Goal: Task Accomplishment & Management: Complete application form

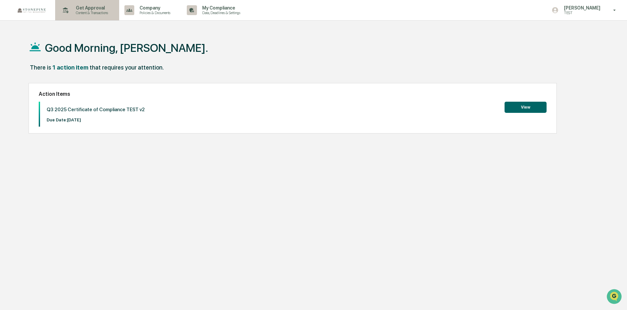
click at [92, 11] on p "Content & Transactions" at bounding box center [91, 12] width 41 height 5
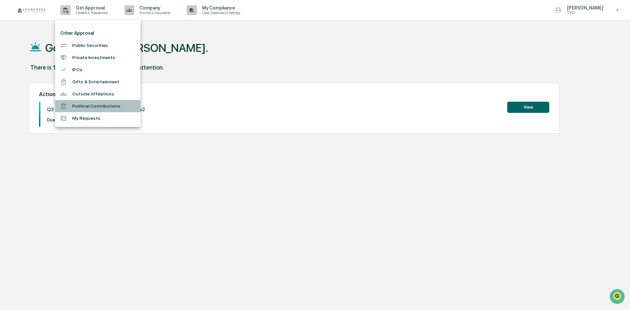
click at [95, 101] on li "Political Contributions" at bounding box center [97, 106] width 85 height 12
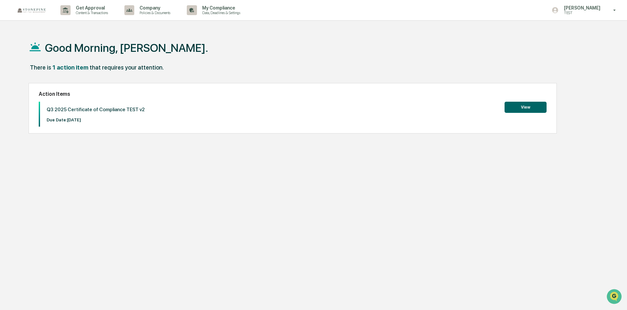
click at [36, 12] on img at bounding box center [31, 11] width 31 height 8
click at [583, 9] on p "[PERSON_NAME]" at bounding box center [580, 7] width 45 height 5
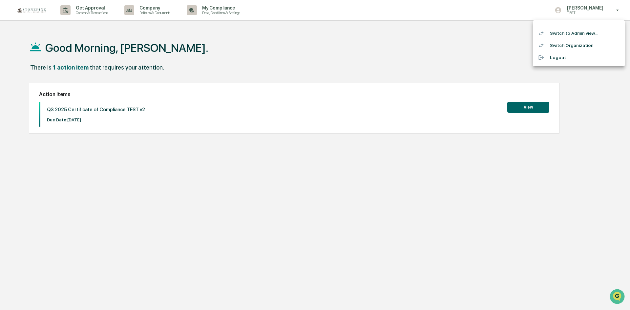
click at [309, 35] on div at bounding box center [315, 155] width 630 height 310
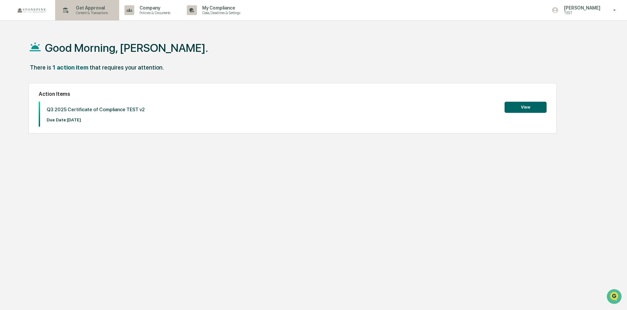
click at [86, 10] on p "Get Approval" at bounding box center [91, 7] width 41 height 5
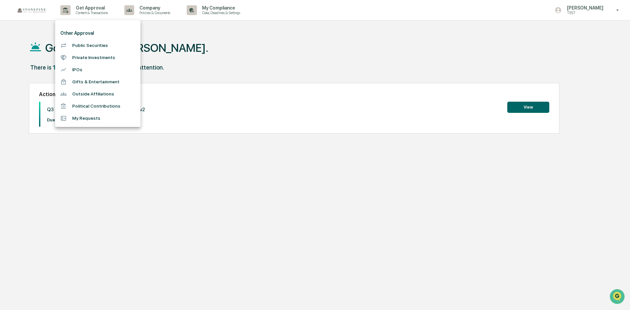
click at [102, 91] on li "Outside Affiliations" at bounding box center [97, 94] width 85 height 12
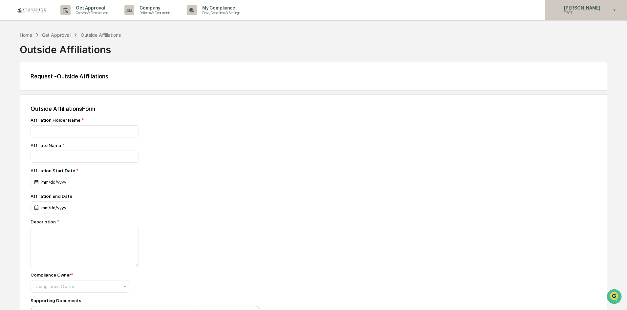
click at [596, 9] on p "[PERSON_NAME]" at bounding box center [580, 7] width 45 height 5
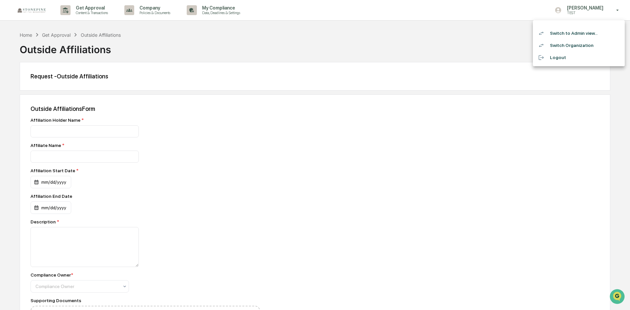
click at [582, 34] on li "Switch to Admin view..." at bounding box center [579, 33] width 92 height 12
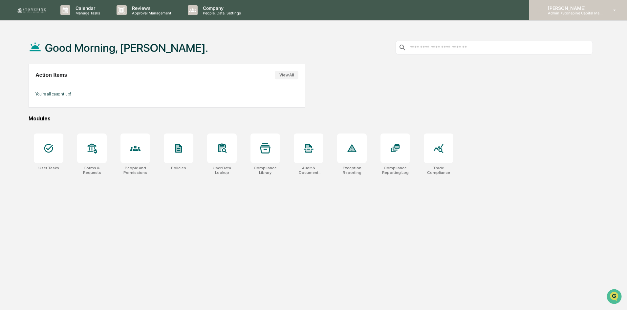
click at [595, 8] on p "[PERSON_NAME]" at bounding box center [572, 8] width 61 height 6
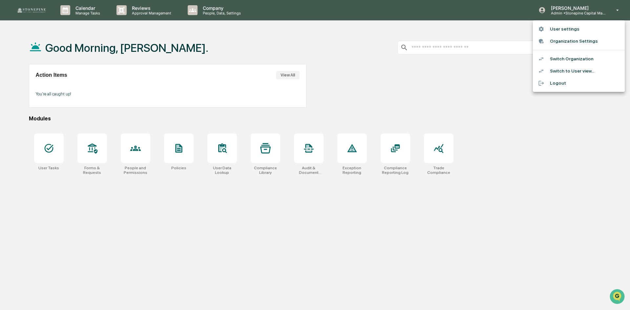
drag, startPoint x: 583, startPoint y: 60, endPoint x: 580, endPoint y: 69, distance: 9.6
click at [580, 69] on ul "User settings Organization Settings Switch Organization Switch to User view... …" at bounding box center [579, 56] width 92 height 72
click at [580, 69] on li "Switch to User view..." at bounding box center [579, 71] width 92 height 12
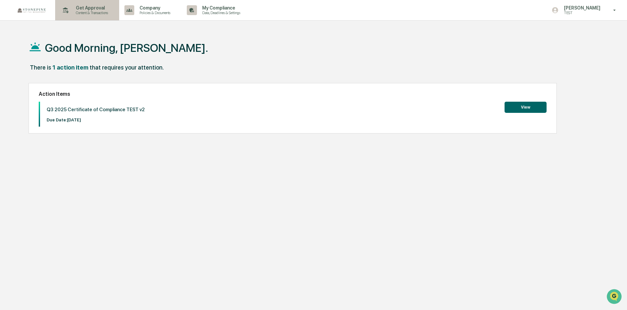
click at [98, 9] on p "Get Approval" at bounding box center [91, 7] width 41 height 5
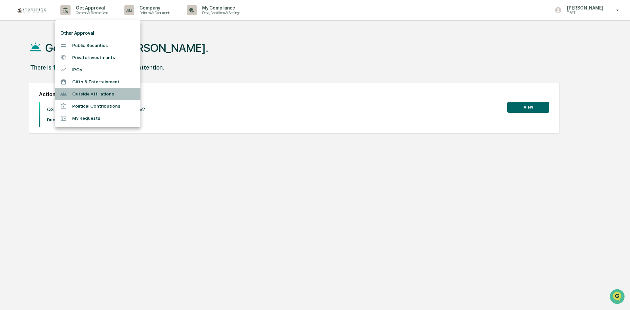
click at [95, 99] on li "Outside Affiliations" at bounding box center [97, 94] width 85 height 12
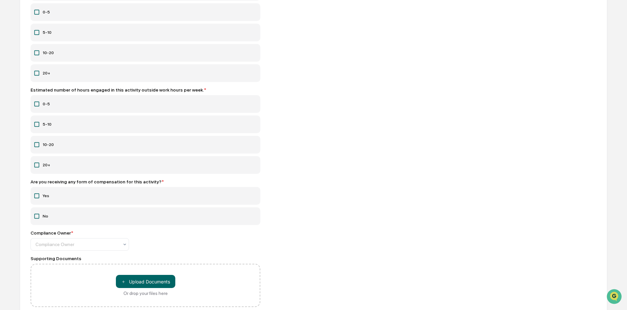
scroll to position [514, 0]
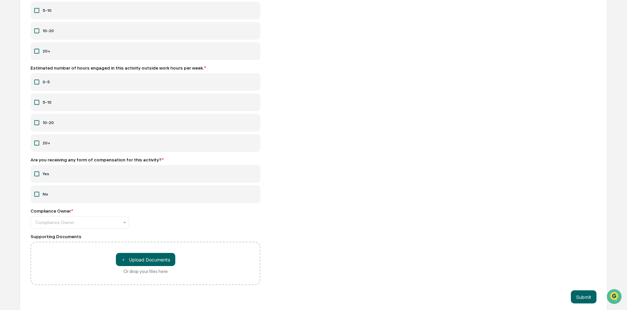
click at [47, 170] on label "Yes" at bounding box center [146, 174] width 230 height 18
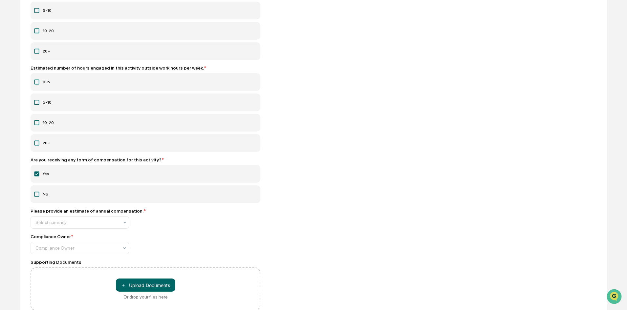
click at [47, 170] on label "Yes" at bounding box center [146, 174] width 230 height 18
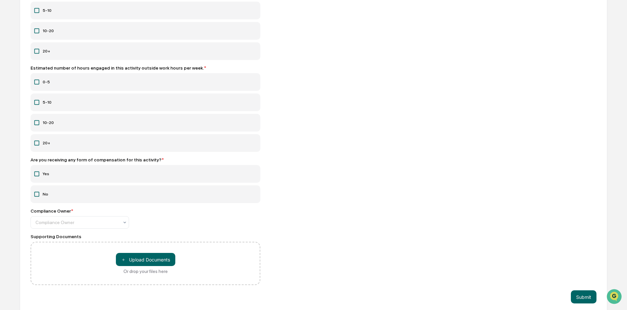
click at [46, 139] on label "20+" at bounding box center [146, 143] width 230 height 18
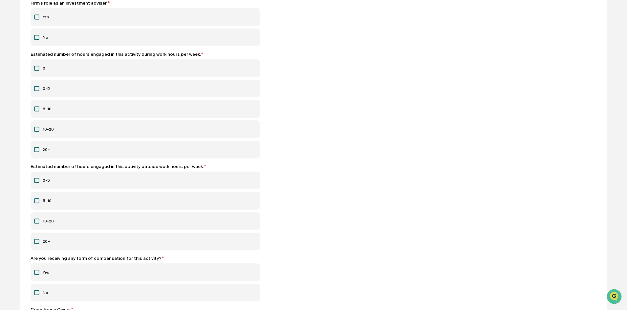
scroll to position [350, 0]
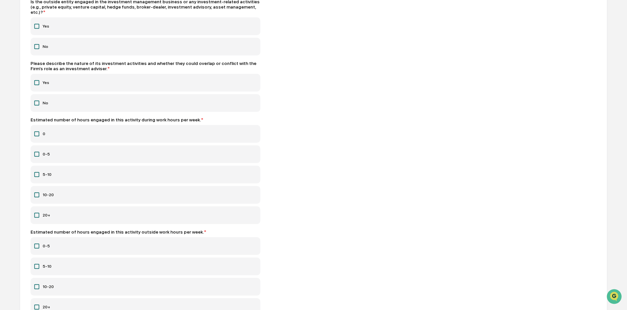
click at [85, 81] on label "Yes" at bounding box center [146, 83] width 230 height 18
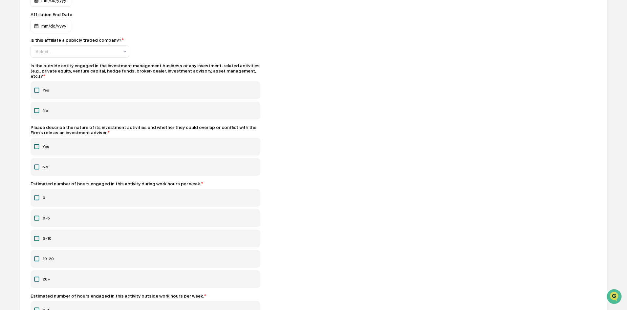
scroll to position [284, 0]
click at [85, 87] on label "Yes" at bounding box center [146, 92] width 230 height 18
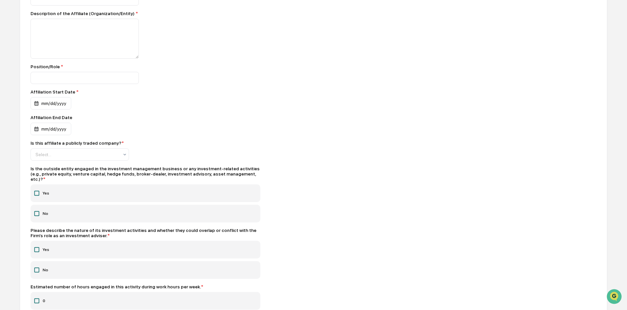
scroll to position [186, 0]
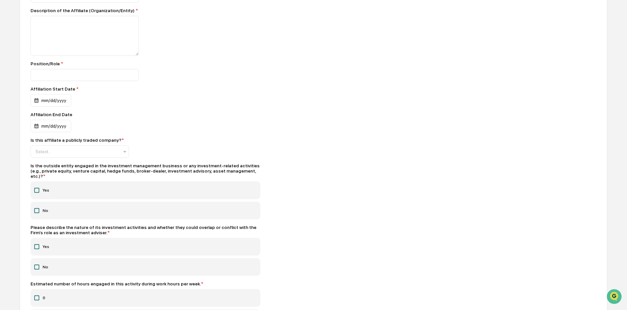
click at [50, 184] on label "Yes" at bounding box center [146, 190] width 230 height 18
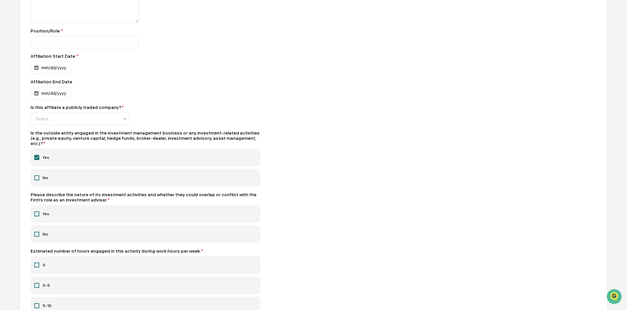
click at [50, 211] on label "Yes" at bounding box center [146, 214] width 230 height 18
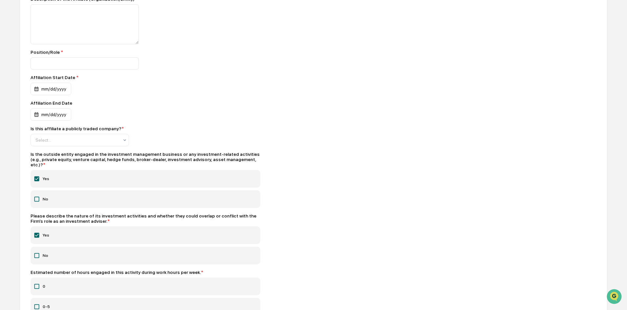
click at [50, 211] on div "Affiliation Holder Name * Are you reporting information for yourself, or on beh…" at bounding box center [146, 260] width 230 height 681
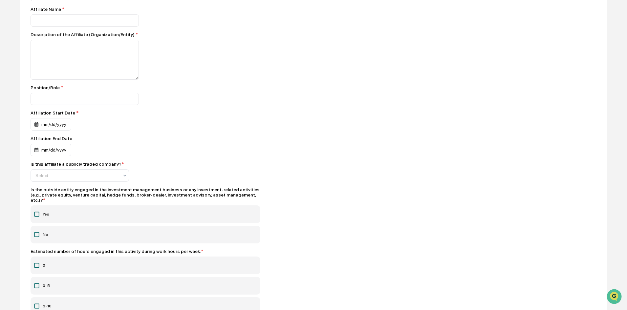
scroll to position [197, 0]
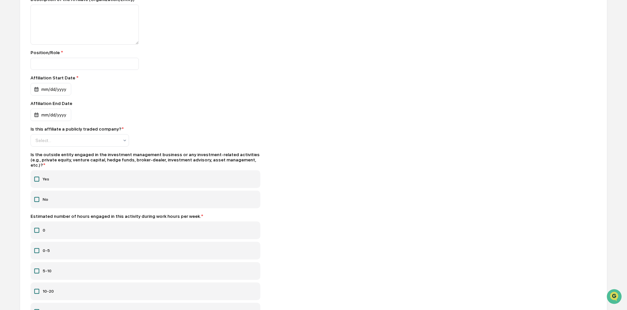
click at [72, 172] on label "Yes" at bounding box center [146, 179] width 230 height 18
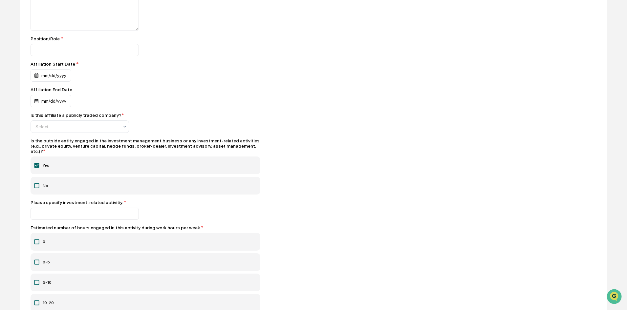
scroll to position [230, 0]
